Goal: Transaction & Acquisition: Purchase product/service

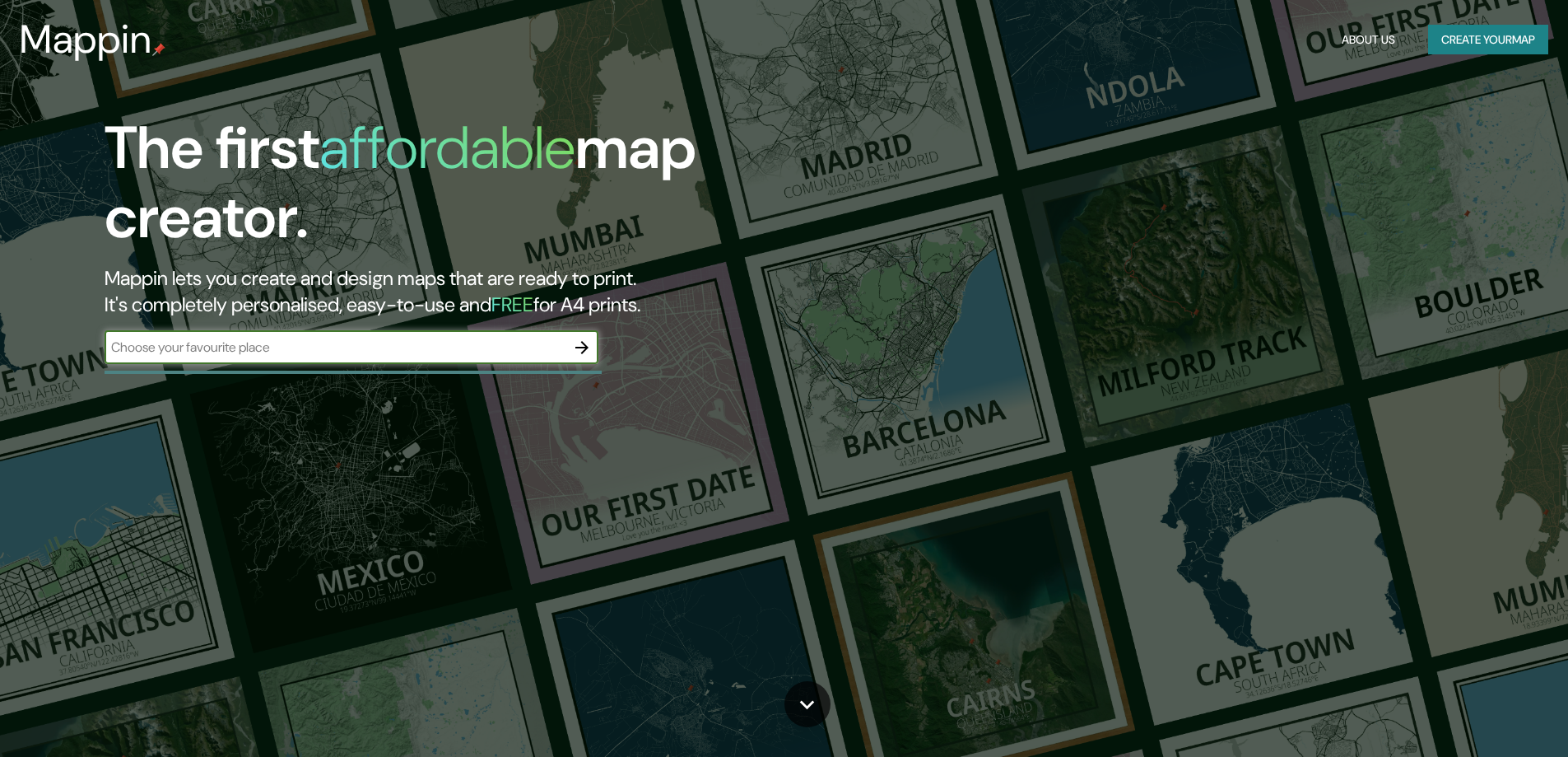
select select "Spanish"
click at [408, 359] on div "​" at bounding box center [351, 347] width 494 height 33
type input "[GEOGRAPHIC_DATA], carabayllo"
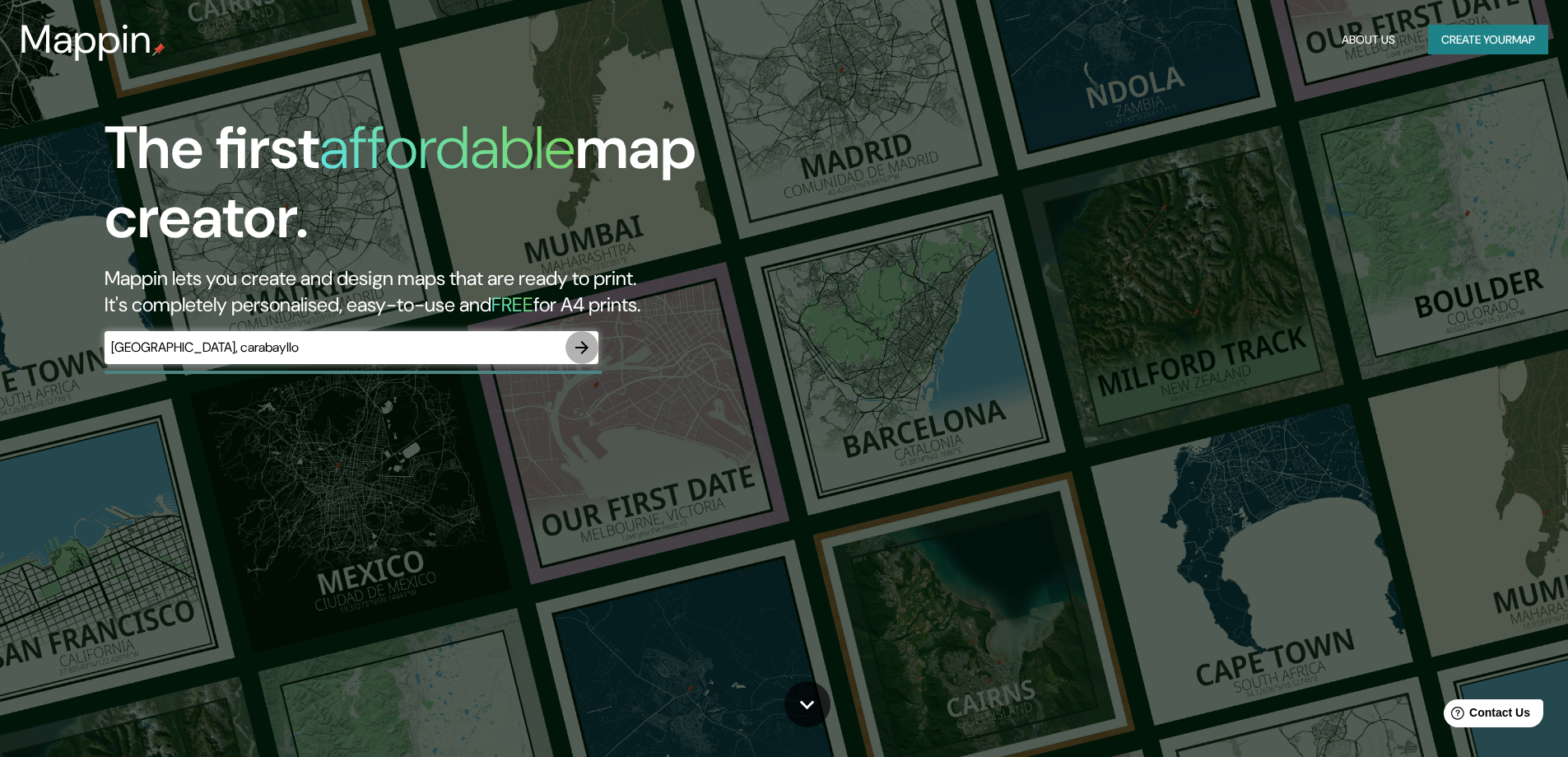
click at [584, 359] on button "button" at bounding box center [581, 347] width 33 height 33
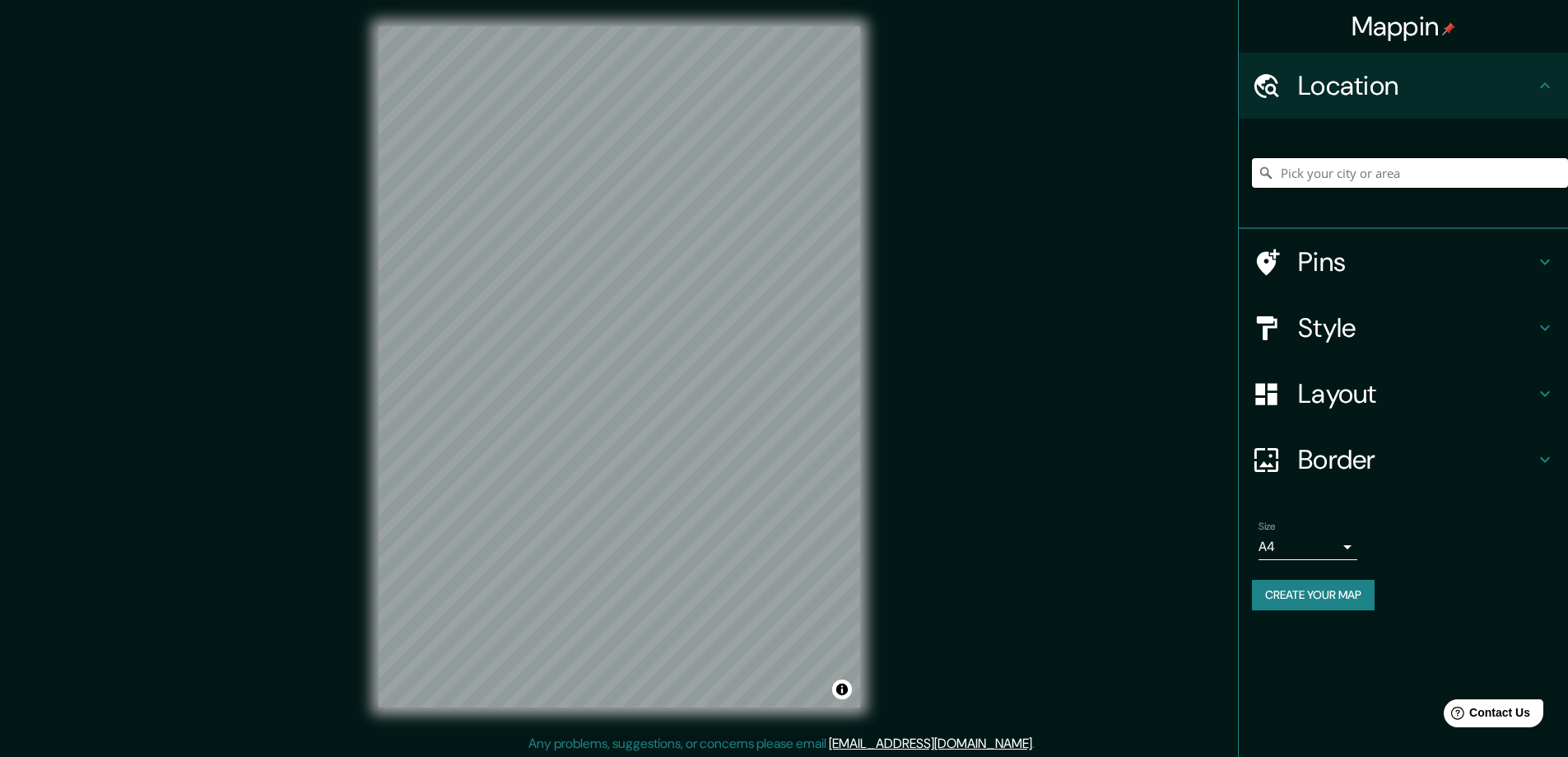
click at [1381, 159] on input "Pick your city or area" at bounding box center [1410, 173] width 316 height 29
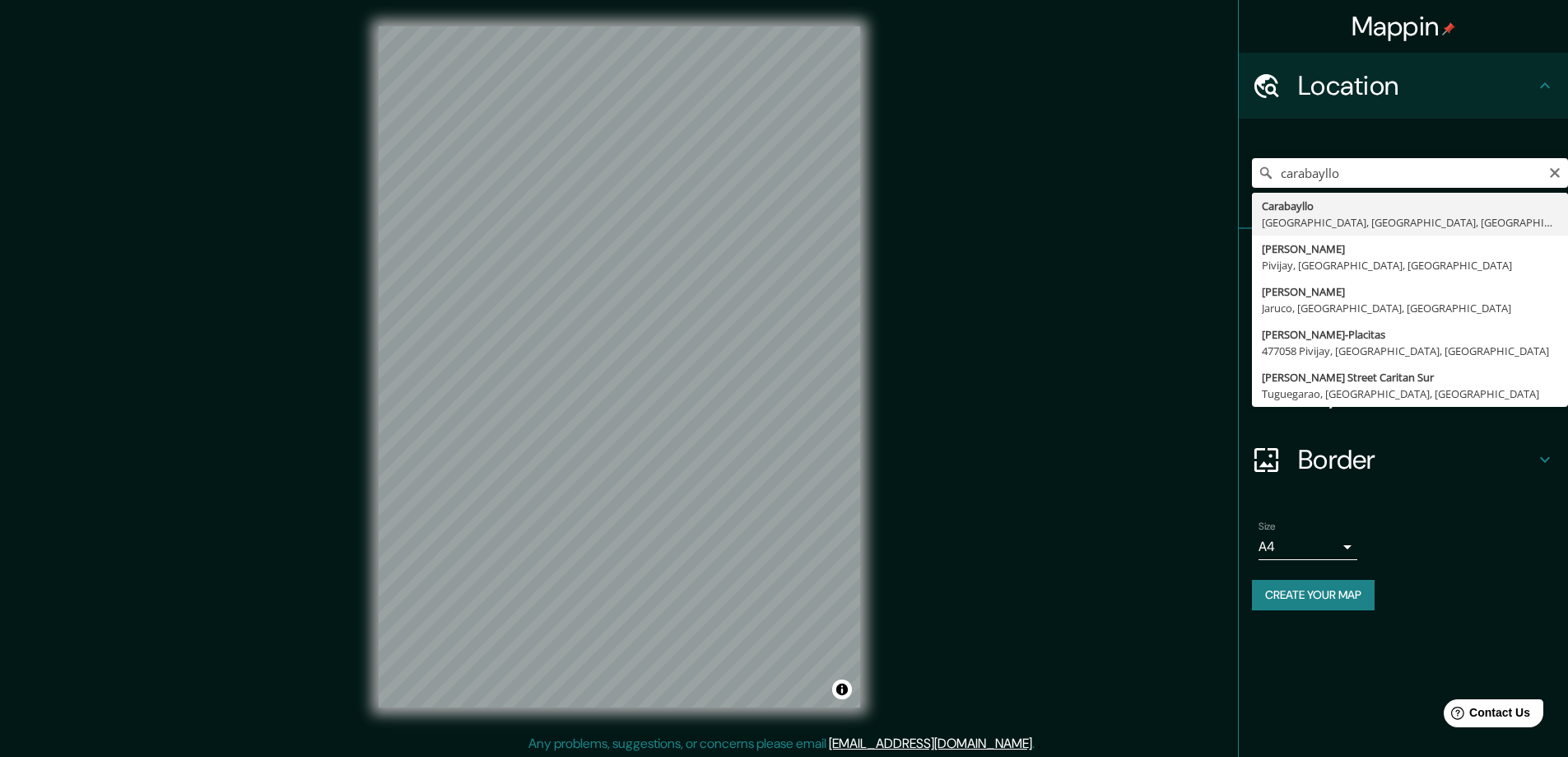
type input "Carabayllo, [GEOGRAPHIC_DATA], [GEOGRAPHIC_DATA], [GEOGRAPHIC_DATA]"
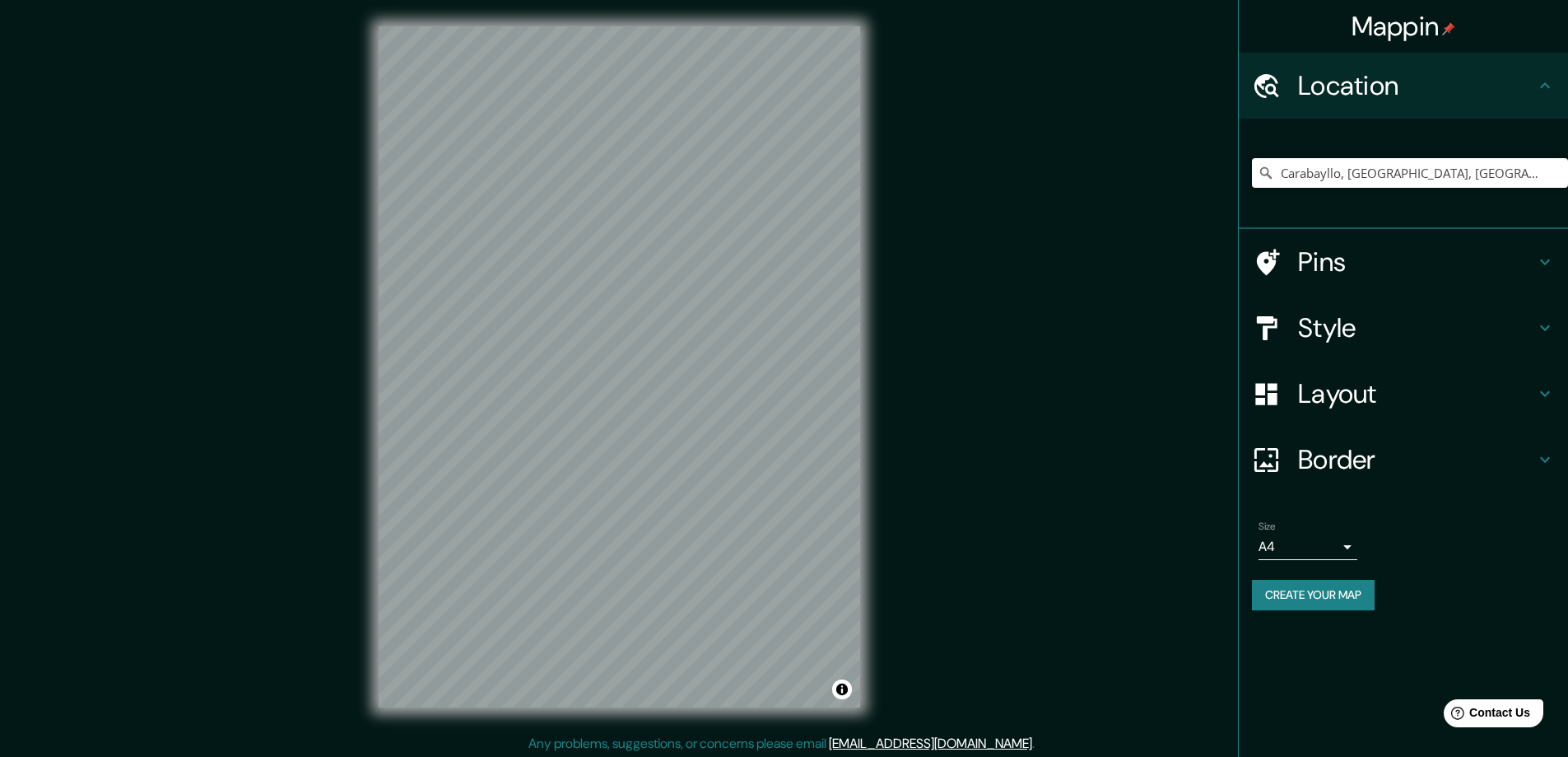
click at [1001, 265] on div "Mappin Location [GEOGRAPHIC_DATA], [GEOGRAPHIC_DATA], [GEOGRAPHIC_DATA], [GEOGR…" at bounding box center [784, 380] width 1568 height 761
drag, startPoint x: 1495, startPoint y: 335, endPoint x: 1518, endPoint y: 331, distance: 23.3
click at [1495, 335] on h4 "Style" at bounding box center [1417, 328] width 237 height 33
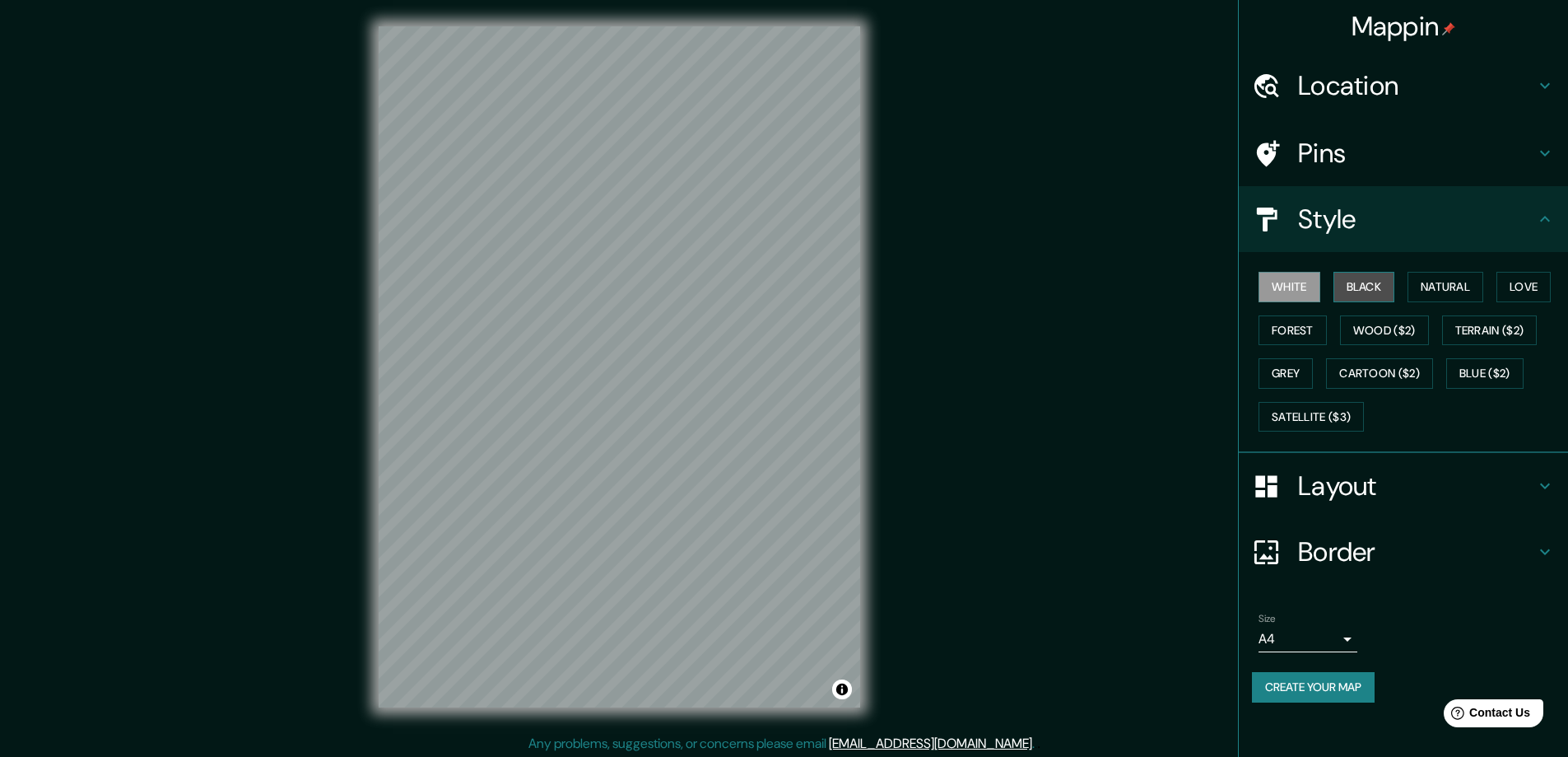
click at [1374, 291] on button "Black" at bounding box center [1364, 287] width 62 height 30
click at [987, 290] on div "Mappin Location [GEOGRAPHIC_DATA], [GEOGRAPHIC_DATA], [GEOGRAPHIC_DATA], [GEOGR…" at bounding box center [784, 380] width 1568 height 761
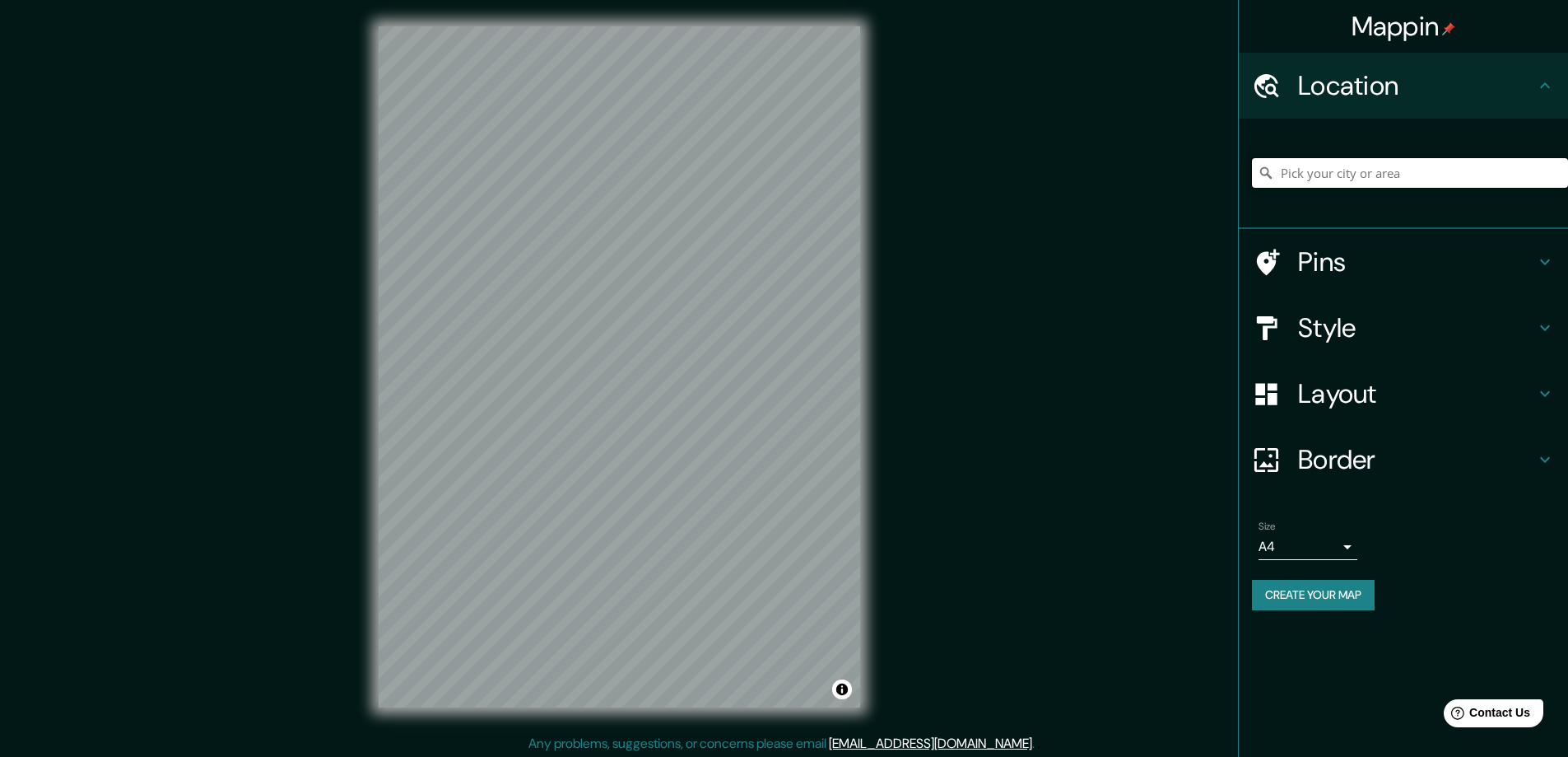
click at [1372, 179] on input "Pick your city or area" at bounding box center [1410, 173] width 316 height 29
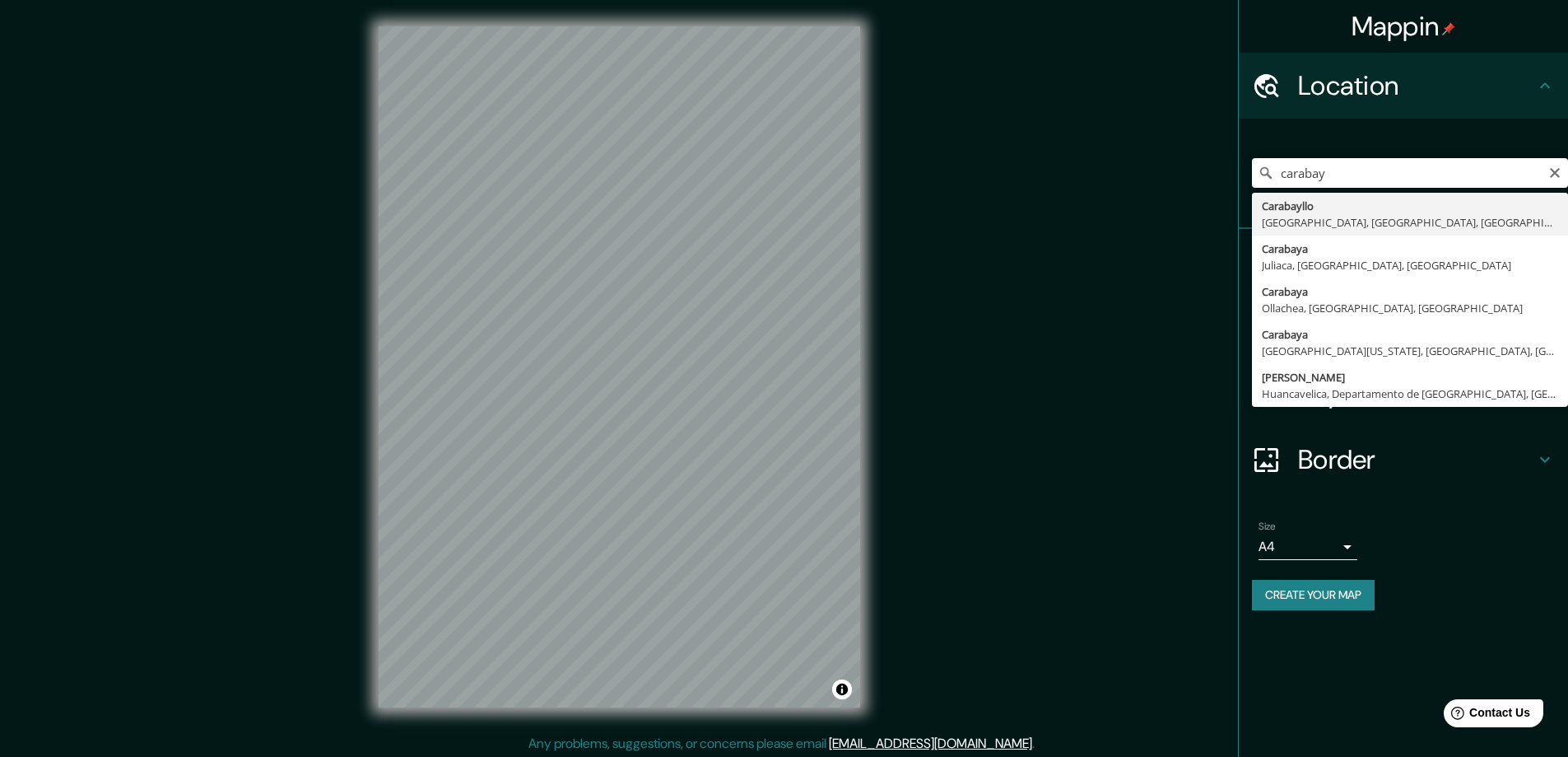
type input "Carabayllo, [GEOGRAPHIC_DATA], [GEOGRAPHIC_DATA], [GEOGRAPHIC_DATA]"
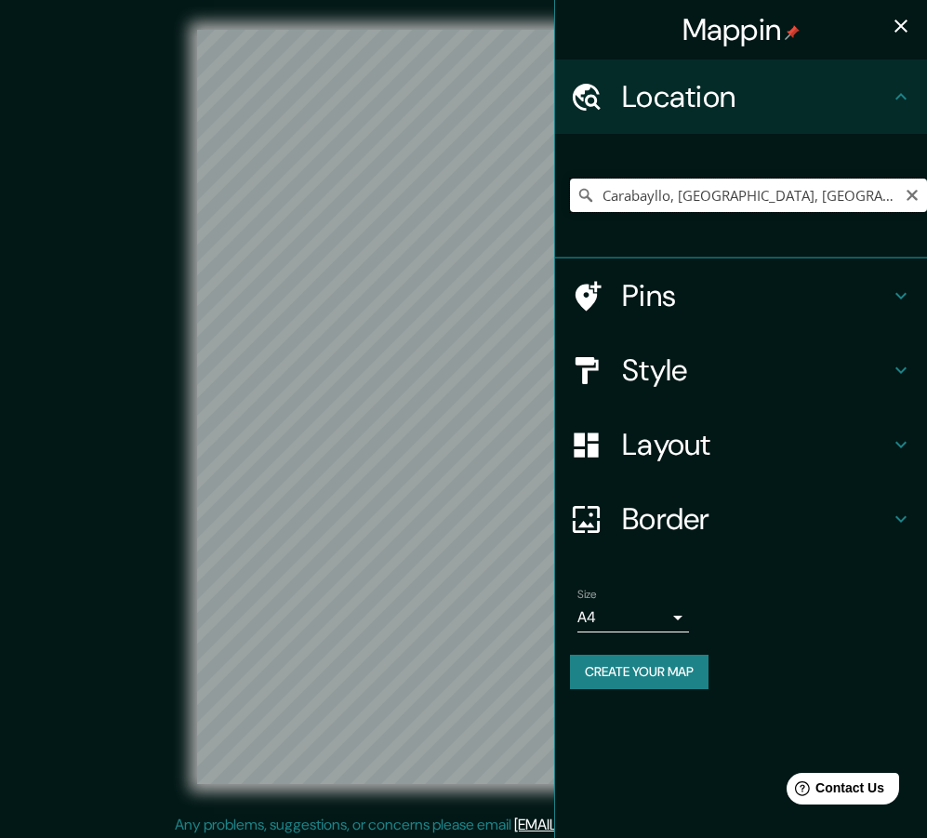
click at [671, 190] on input "Carabayllo, [GEOGRAPHIC_DATA], [GEOGRAPHIC_DATA], [GEOGRAPHIC_DATA]" at bounding box center [748, 195] width 357 height 33
click at [672, 193] on input "Carabayllo, [GEOGRAPHIC_DATA], [GEOGRAPHIC_DATA], [GEOGRAPHIC_DATA]" at bounding box center [748, 195] width 357 height 33
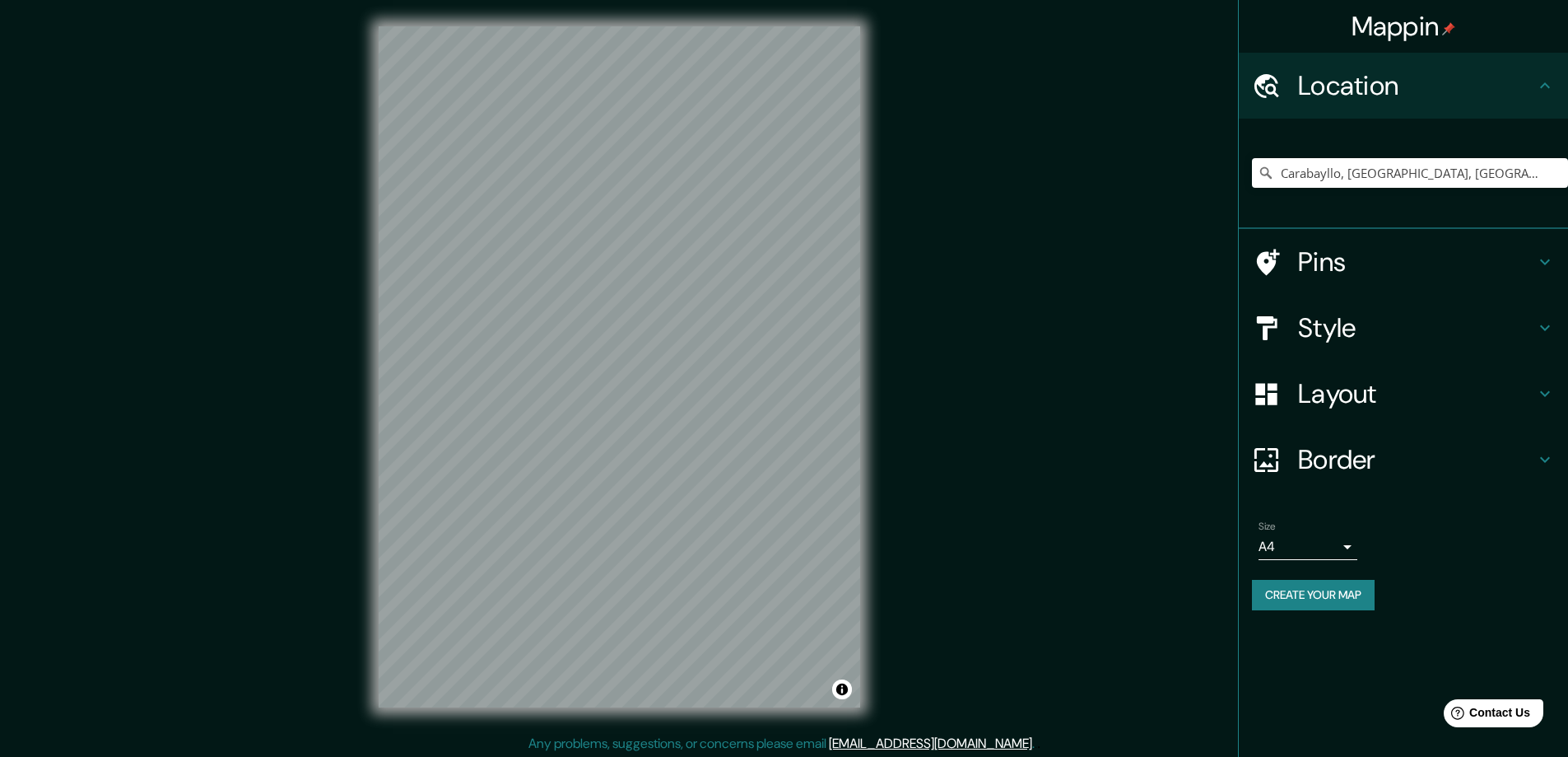
click at [1401, 26] on h4 "Mappin" at bounding box center [1403, 26] width 104 height 33
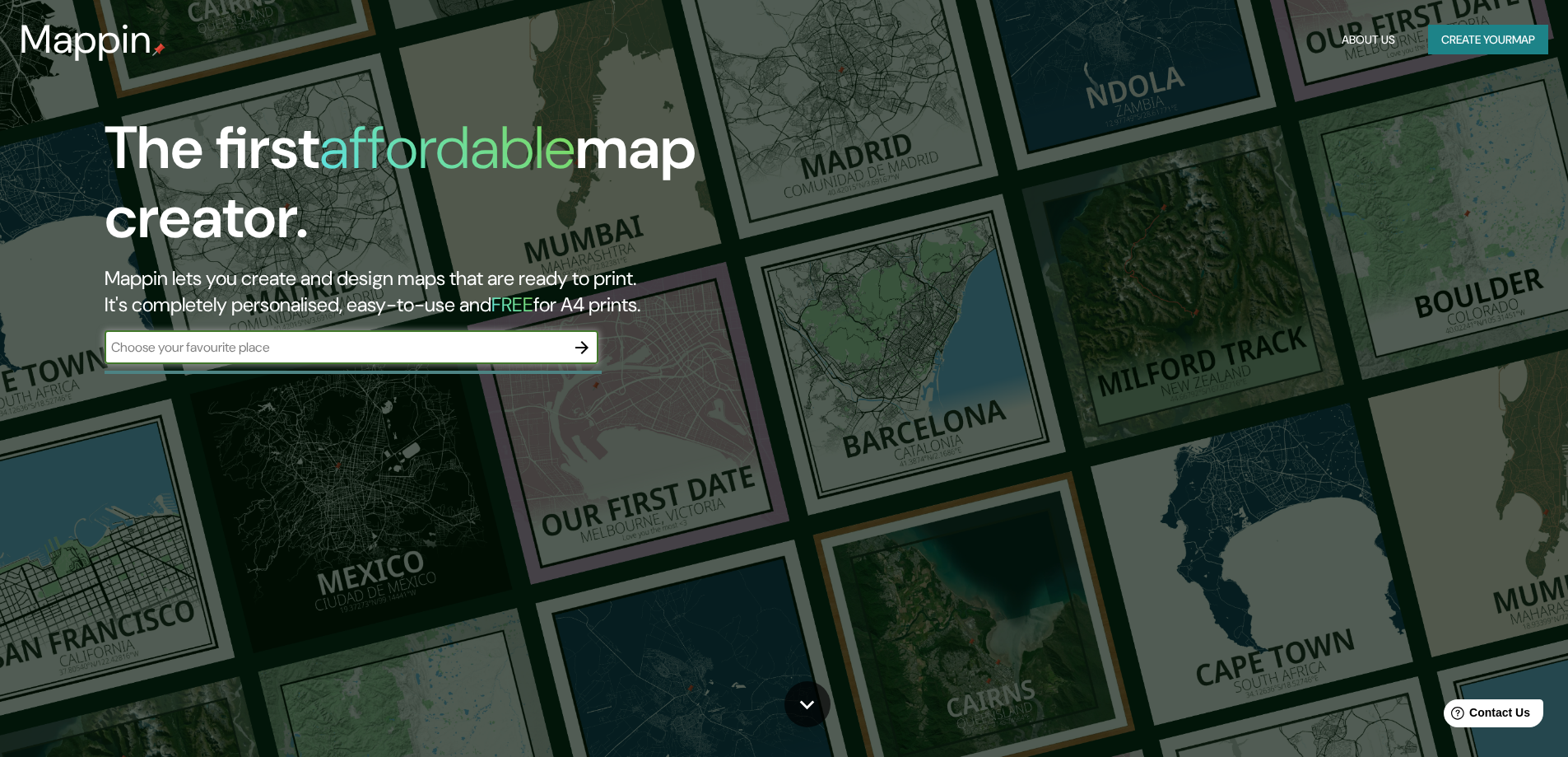
click at [312, 341] on input "text" at bounding box center [334, 346] width 461 height 19
type input "c"
type input "lima"
click at [583, 362] on button "button" at bounding box center [581, 347] width 33 height 33
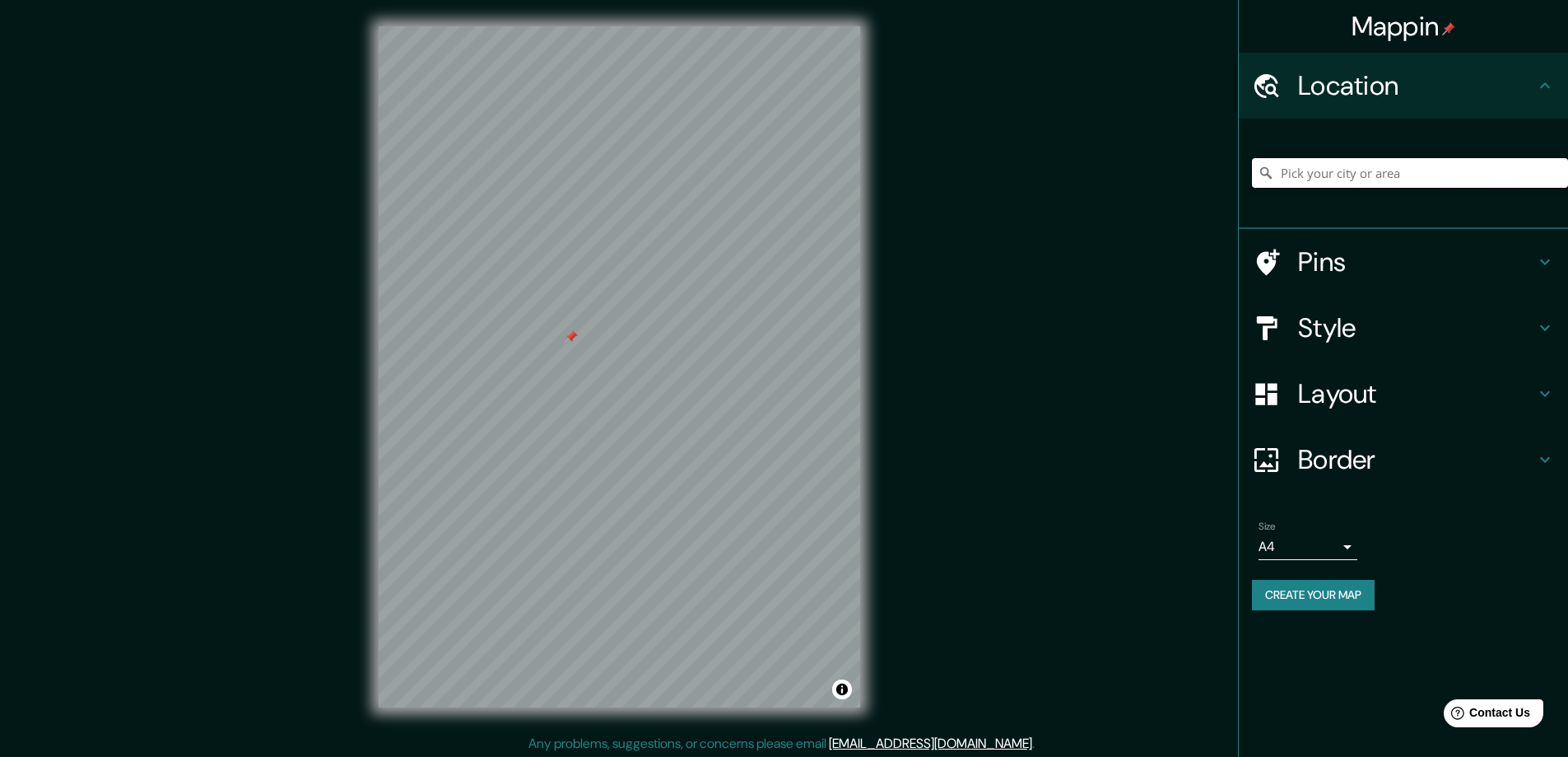
click at [1300, 173] on input "Pick your city or area" at bounding box center [1410, 173] width 316 height 29
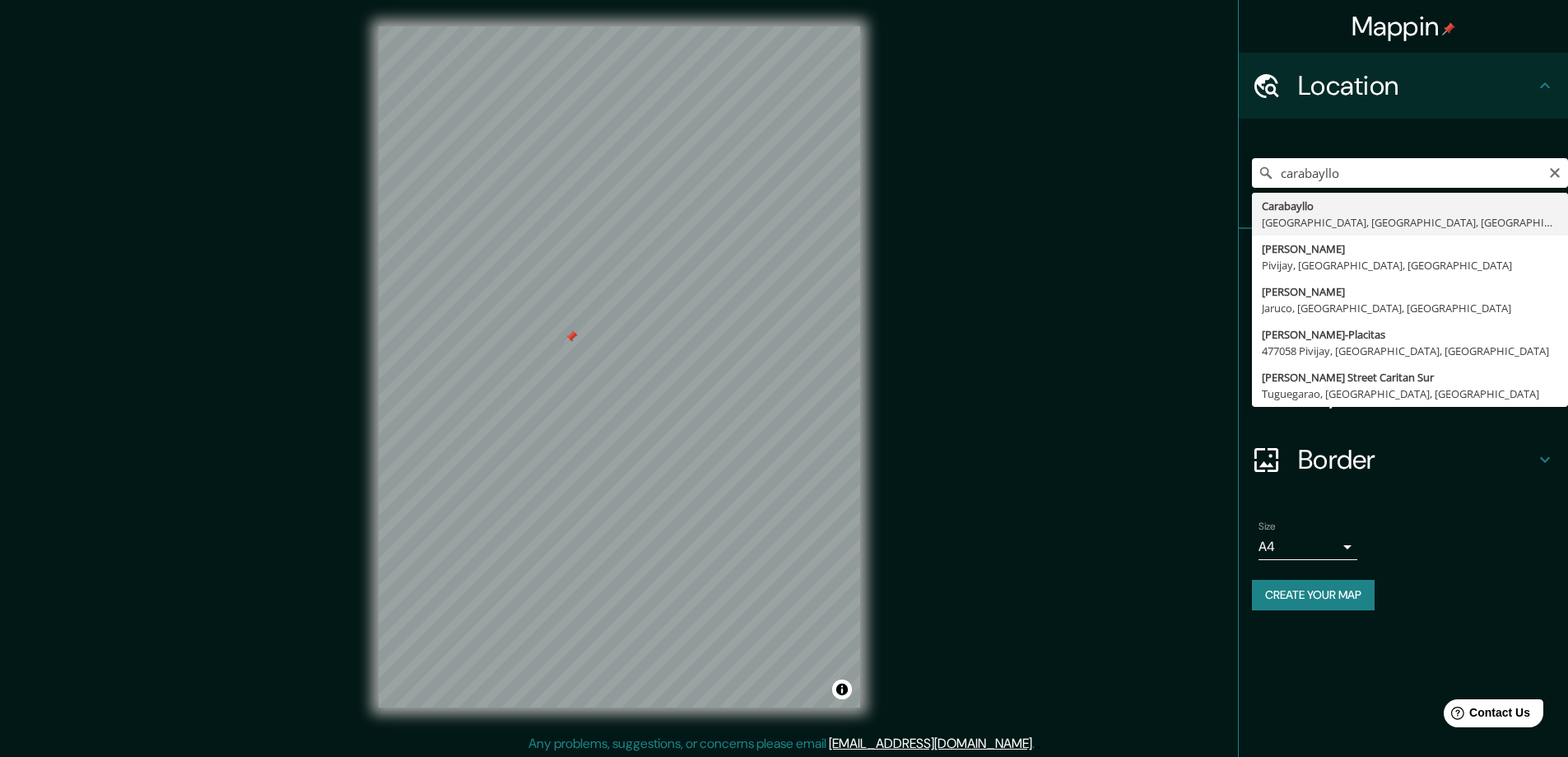
type input "Carabayllo, [GEOGRAPHIC_DATA], [GEOGRAPHIC_DATA], [GEOGRAPHIC_DATA]"
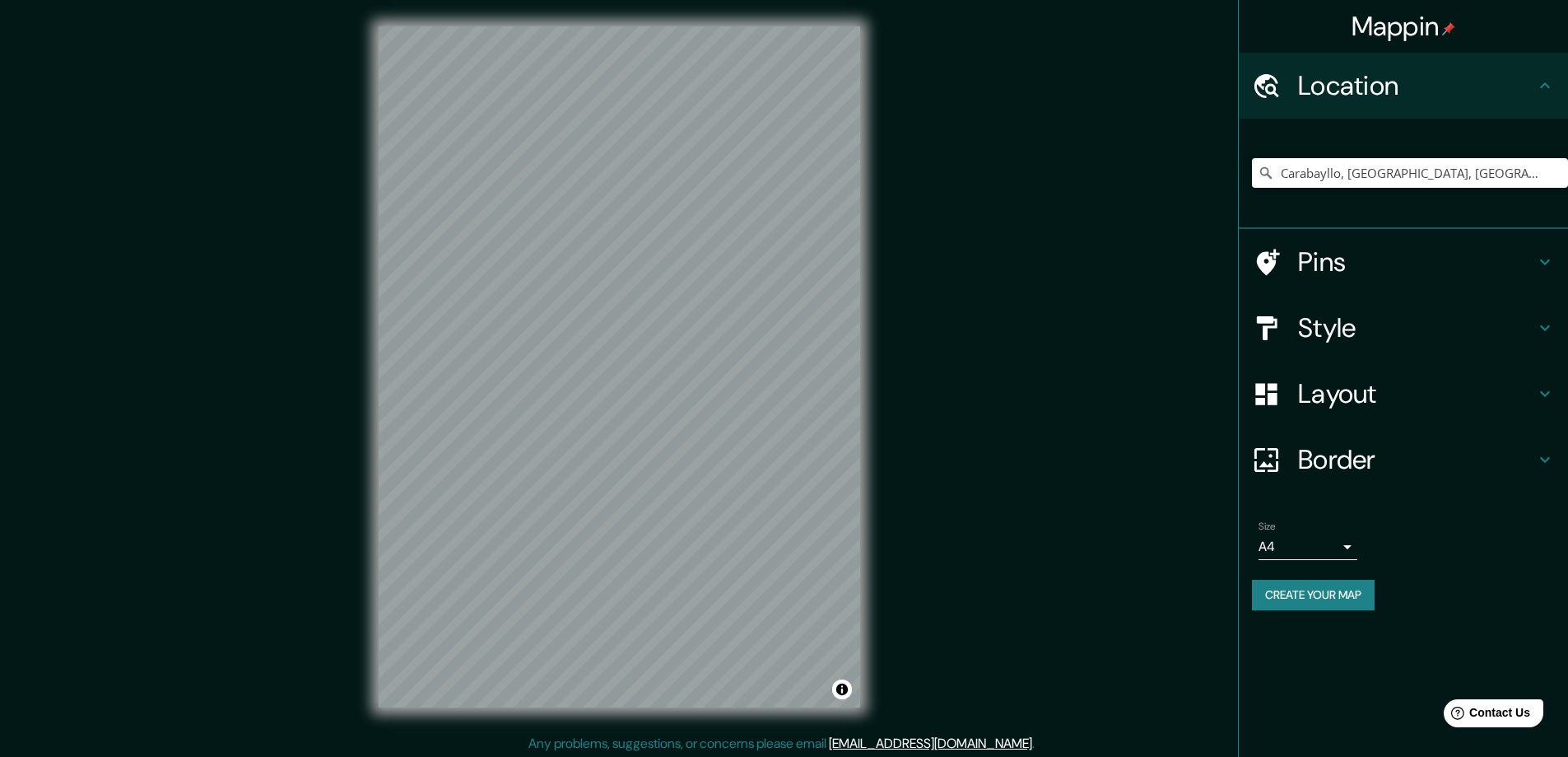
click at [1340, 315] on h4 "Style" at bounding box center [1417, 328] width 237 height 33
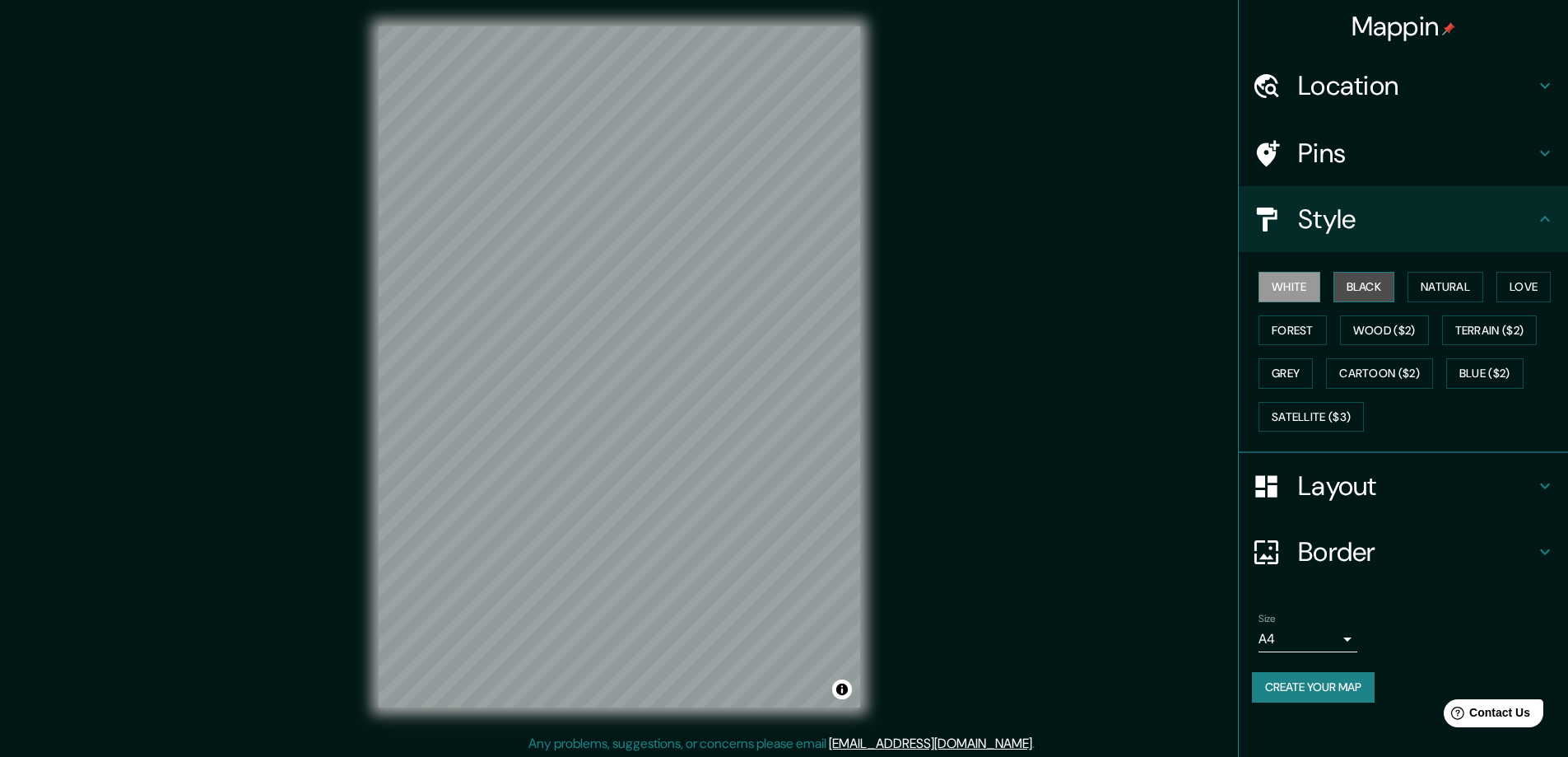
click at [1367, 290] on button "Black" at bounding box center [1364, 287] width 62 height 30
click at [1304, 283] on button "White" at bounding box center [1289, 287] width 62 height 30
